Goal: Transaction & Acquisition: Download file/media

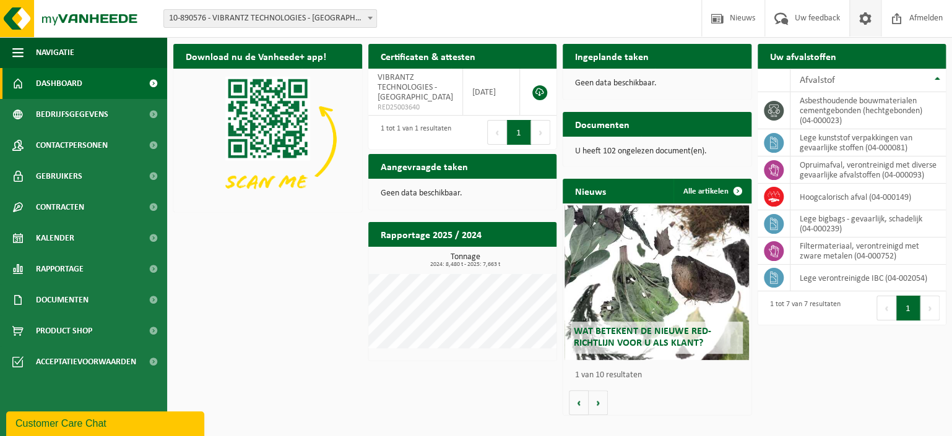
click at [861, 23] on span at bounding box center [865, 18] width 19 height 37
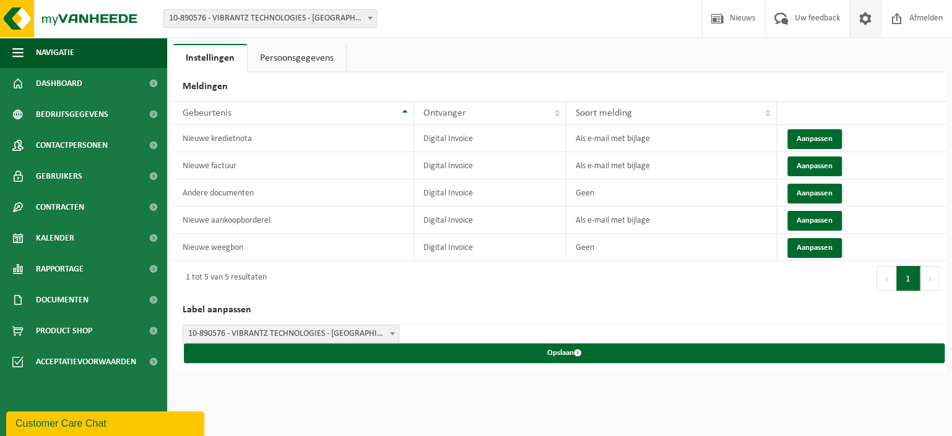
click at [321, 61] on link "Persoonsgegevens" at bounding box center [297, 58] width 98 height 28
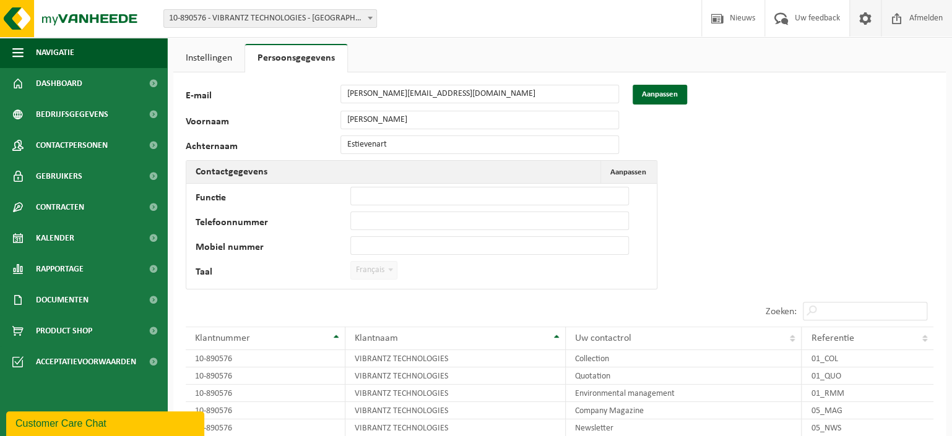
click at [908, 19] on span "Afmelden" at bounding box center [926, 18] width 40 height 37
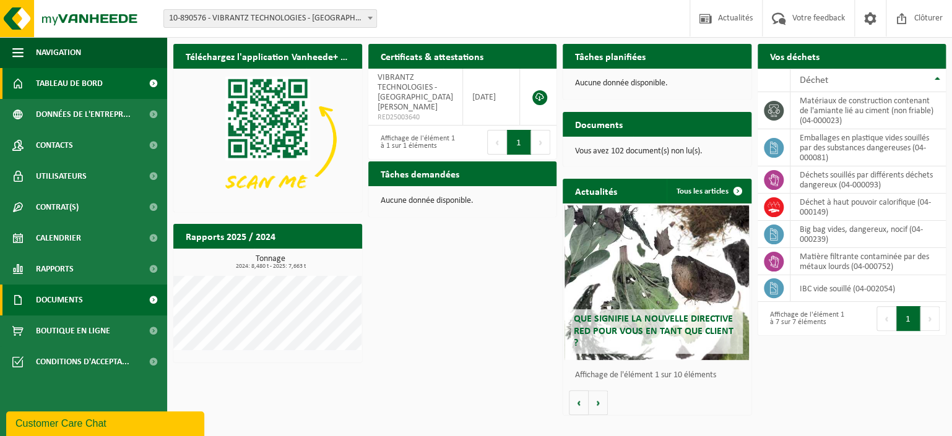
click at [84, 302] on link "Documents" at bounding box center [83, 300] width 167 height 31
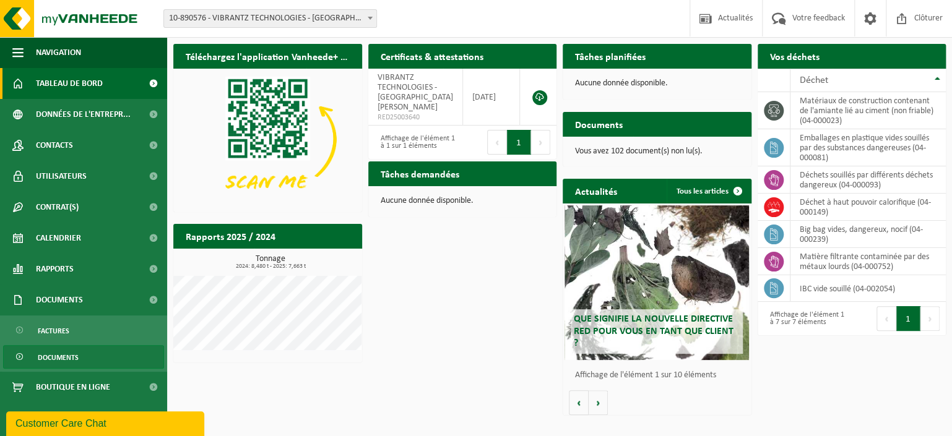
click at [64, 363] on span "Documents" at bounding box center [58, 358] width 41 height 24
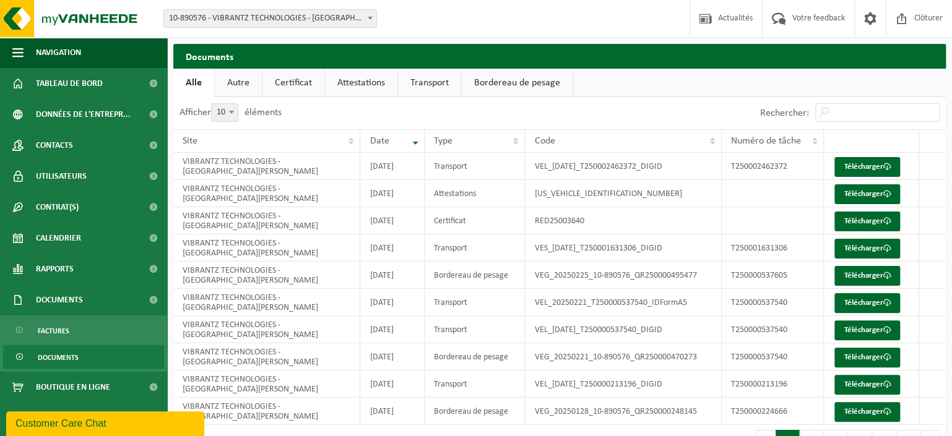
click at [295, 77] on link "Certificat" at bounding box center [294, 83] width 62 height 28
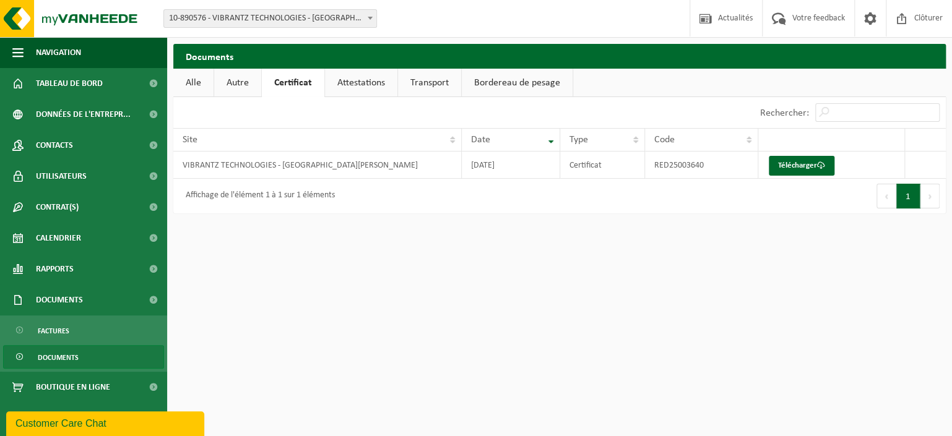
click at [342, 85] on link "Attestations" at bounding box center [361, 83] width 72 height 28
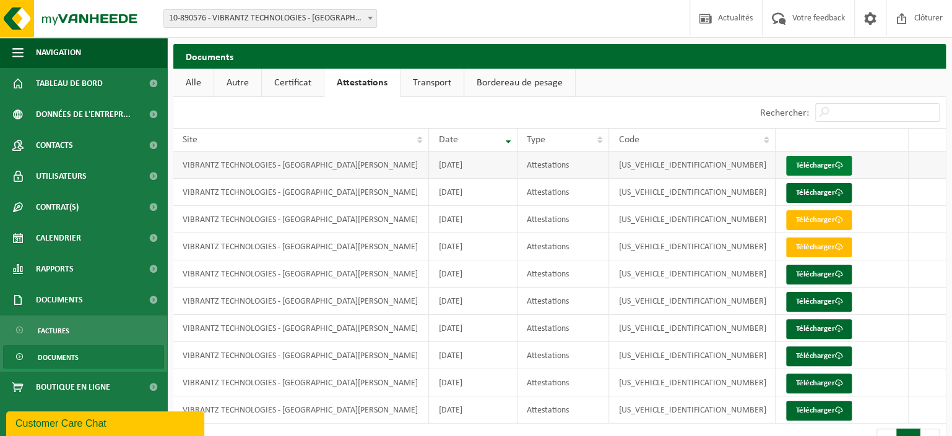
click at [831, 165] on link "Télécharger" at bounding box center [819, 166] width 66 height 20
click at [820, 196] on link "Télécharger" at bounding box center [819, 193] width 66 height 20
click at [429, 84] on link "Transport" at bounding box center [432, 83] width 63 height 28
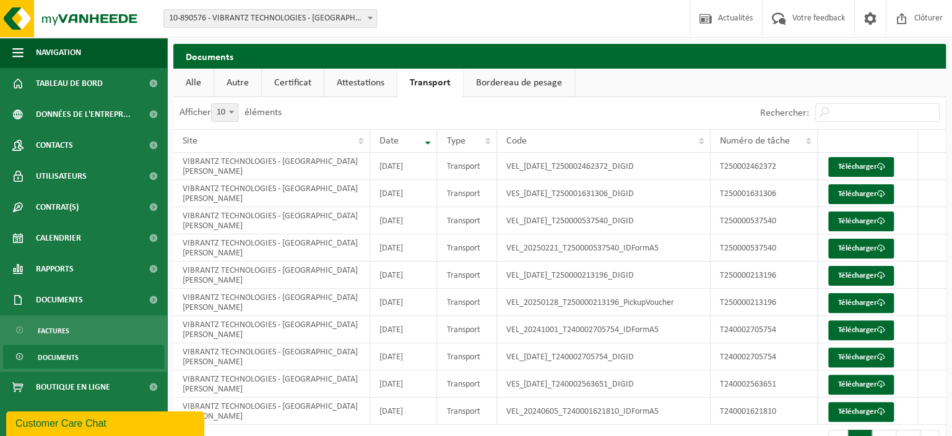
click at [375, 83] on link "Attestations" at bounding box center [360, 83] width 72 height 28
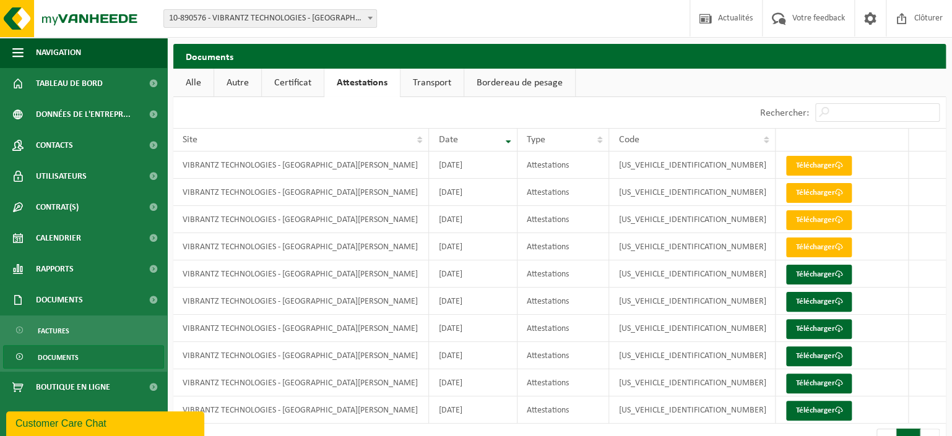
click at [301, 85] on link "Certificat" at bounding box center [293, 83] width 62 height 28
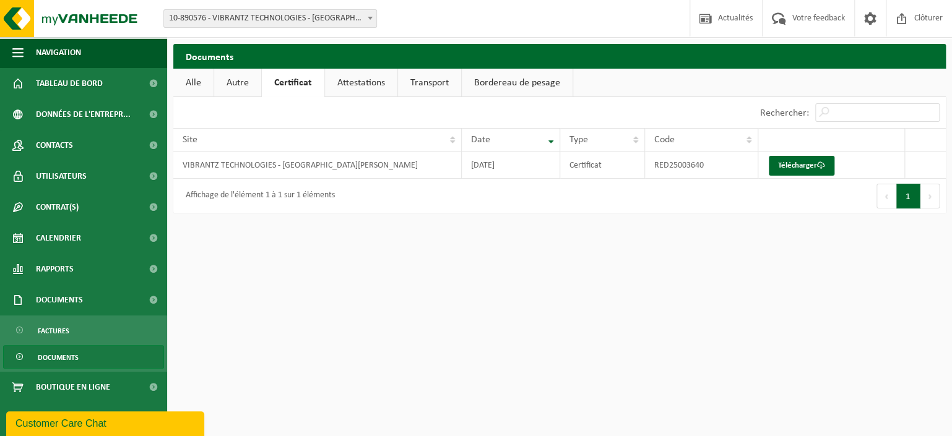
click at [290, 80] on link "Certificat" at bounding box center [293, 83] width 63 height 28
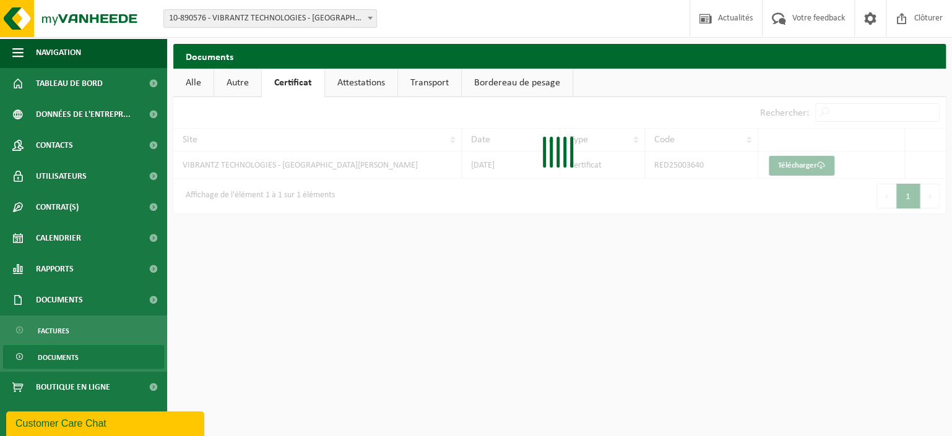
click at [360, 80] on link "Attestations" at bounding box center [361, 83] width 72 height 28
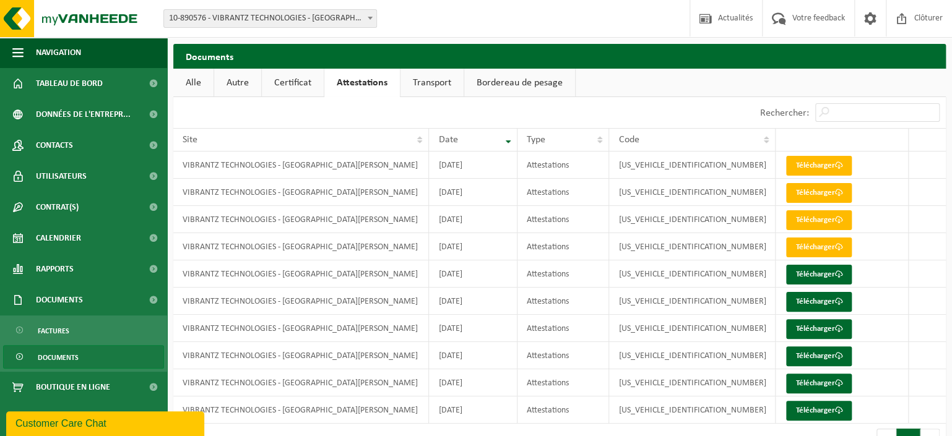
click at [467, 107] on div "Afficher 10 25 50 100 10 éléments" at bounding box center [366, 112] width 386 height 31
